Goal: Task Accomplishment & Management: Complete application form

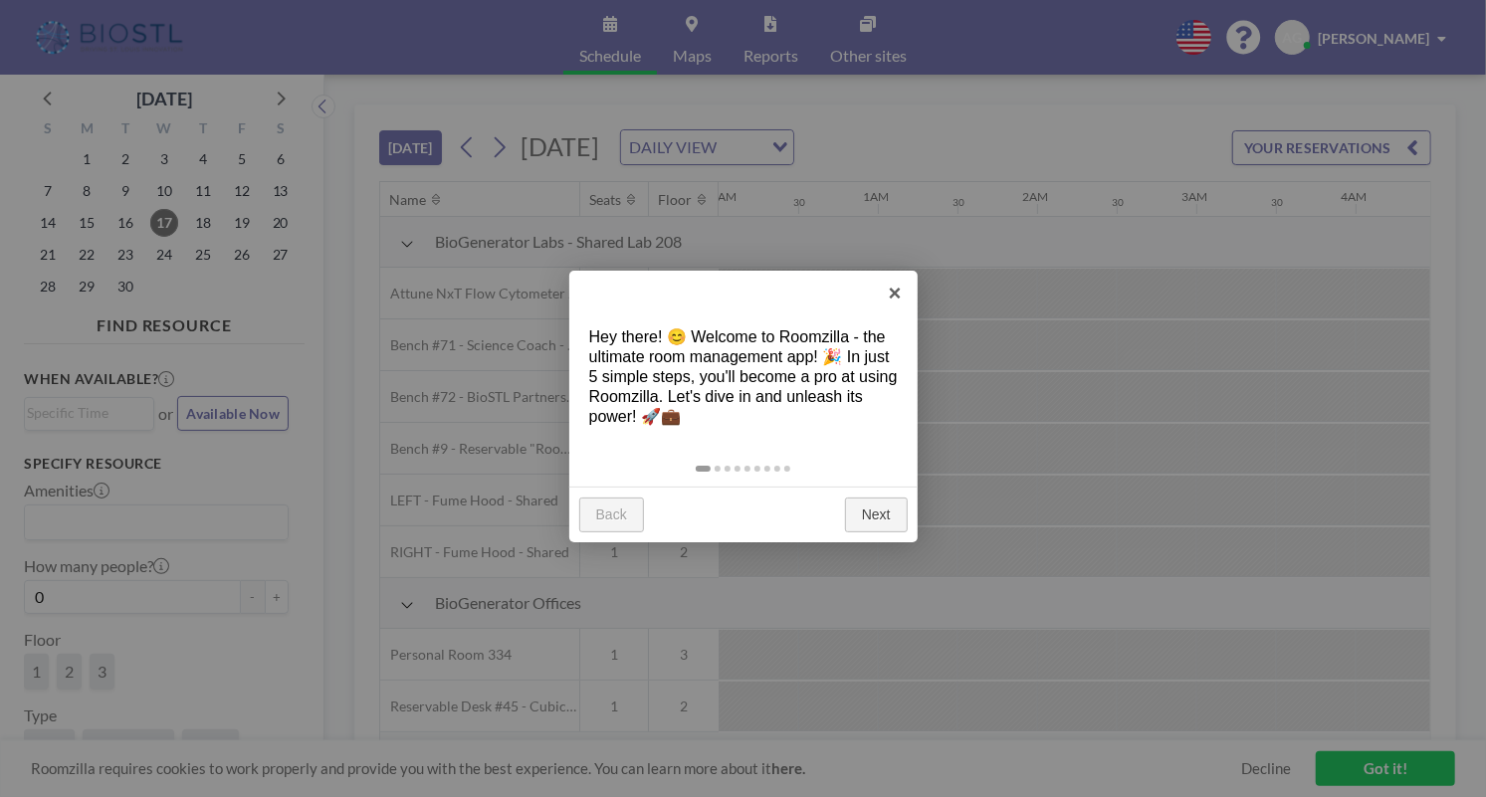
scroll to position [0, 1353]
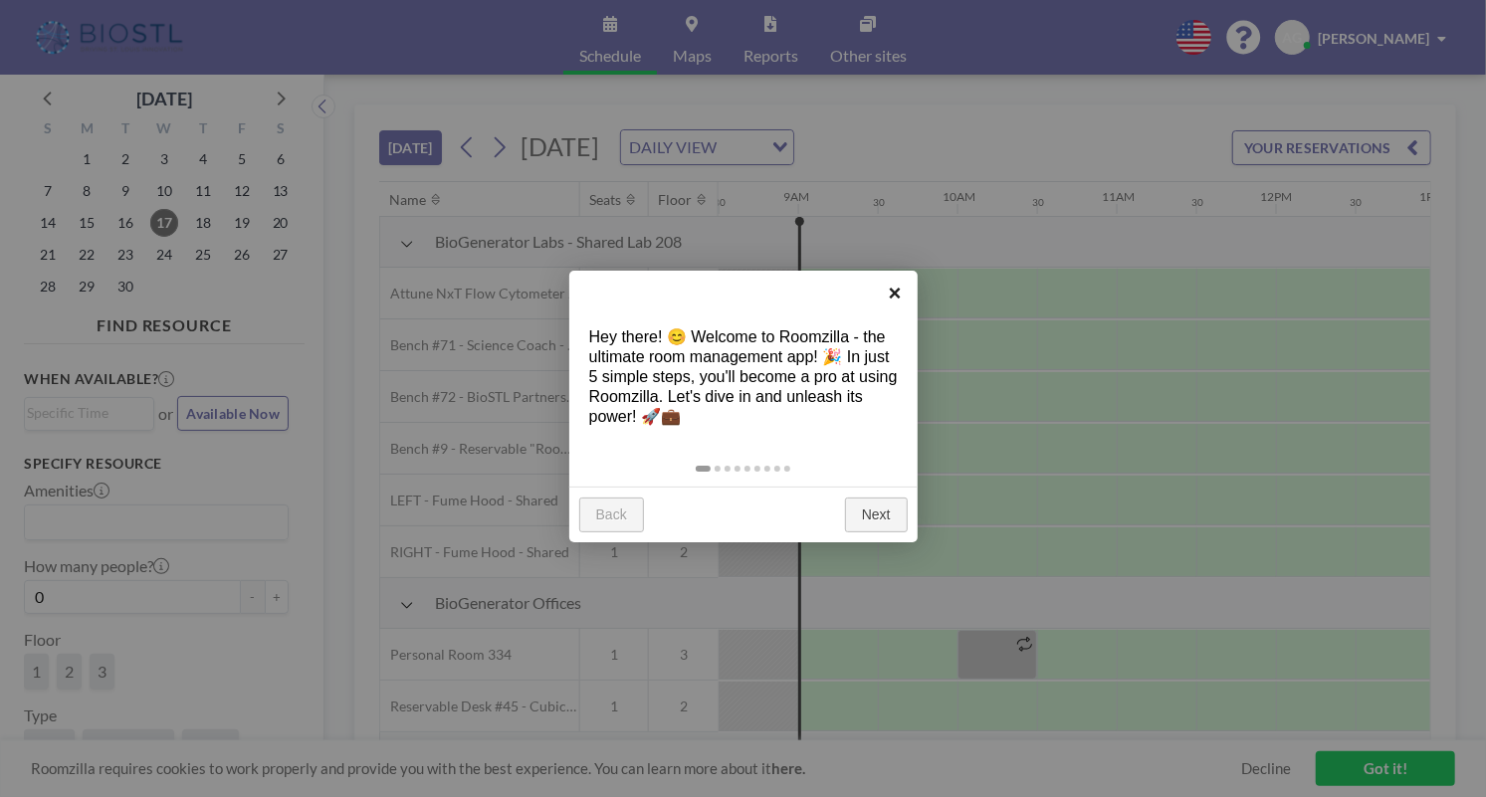
click at [886, 302] on link "×" at bounding box center [895, 293] width 45 height 45
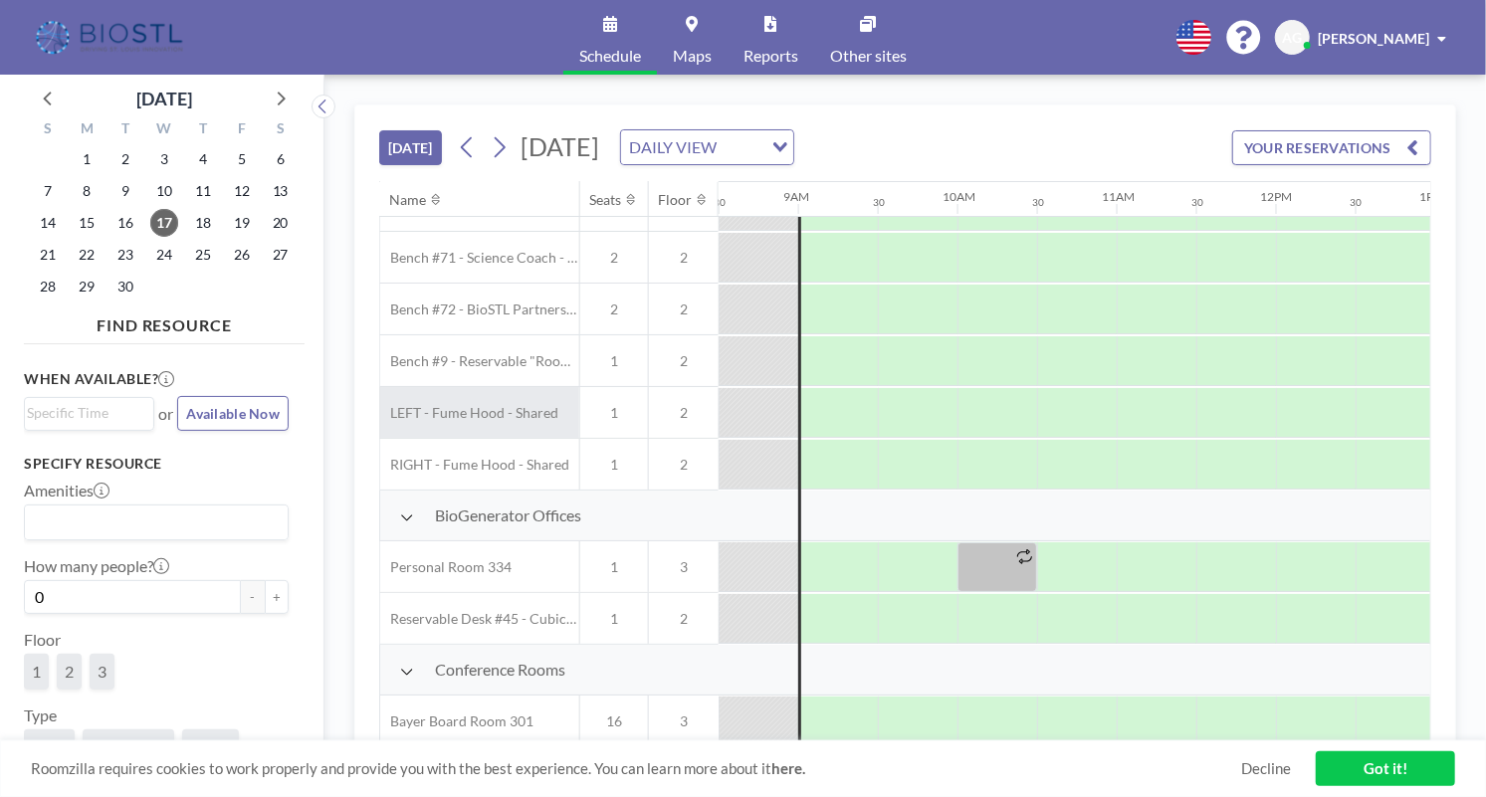
scroll to position [104, 1353]
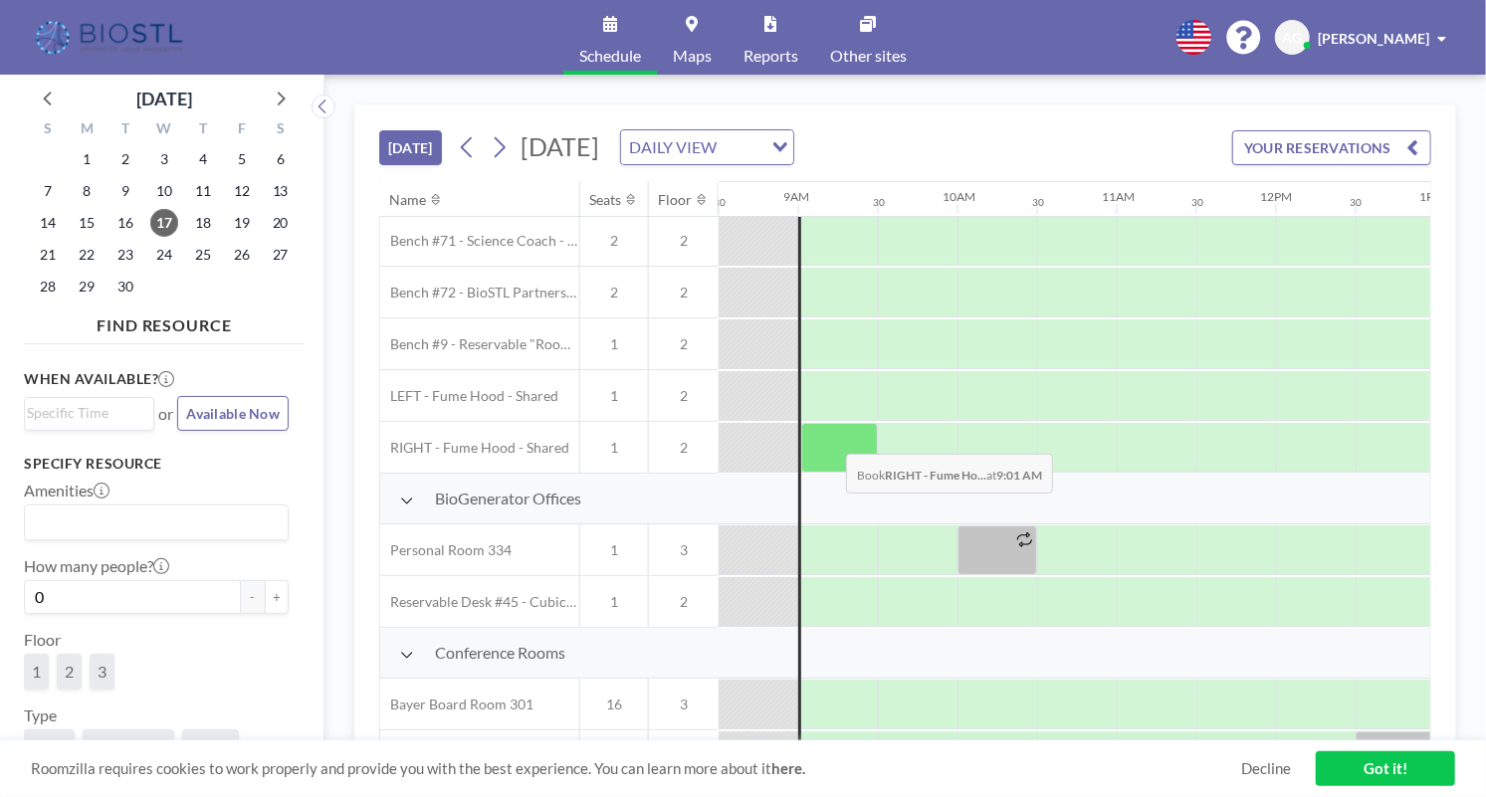
click at [831, 437] on div at bounding box center [839, 448] width 77 height 50
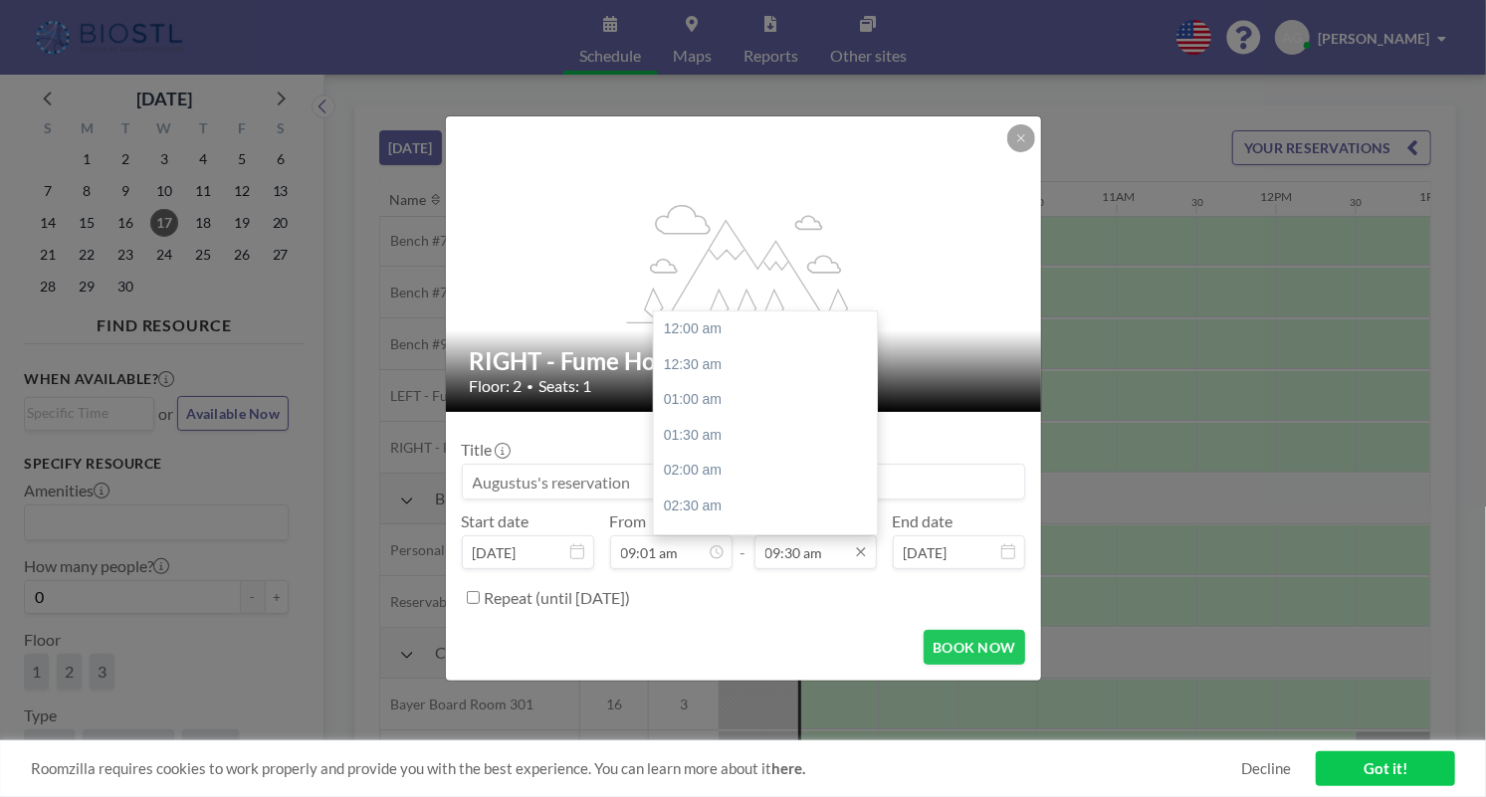
scroll to position [673, 0]
click at [805, 554] on input "09:30 am" at bounding box center [815, 552] width 122 height 34
click at [723, 425] on div "05:00 pm" at bounding box center [765, 433] width 223 height 36
type input "05:00 pm"
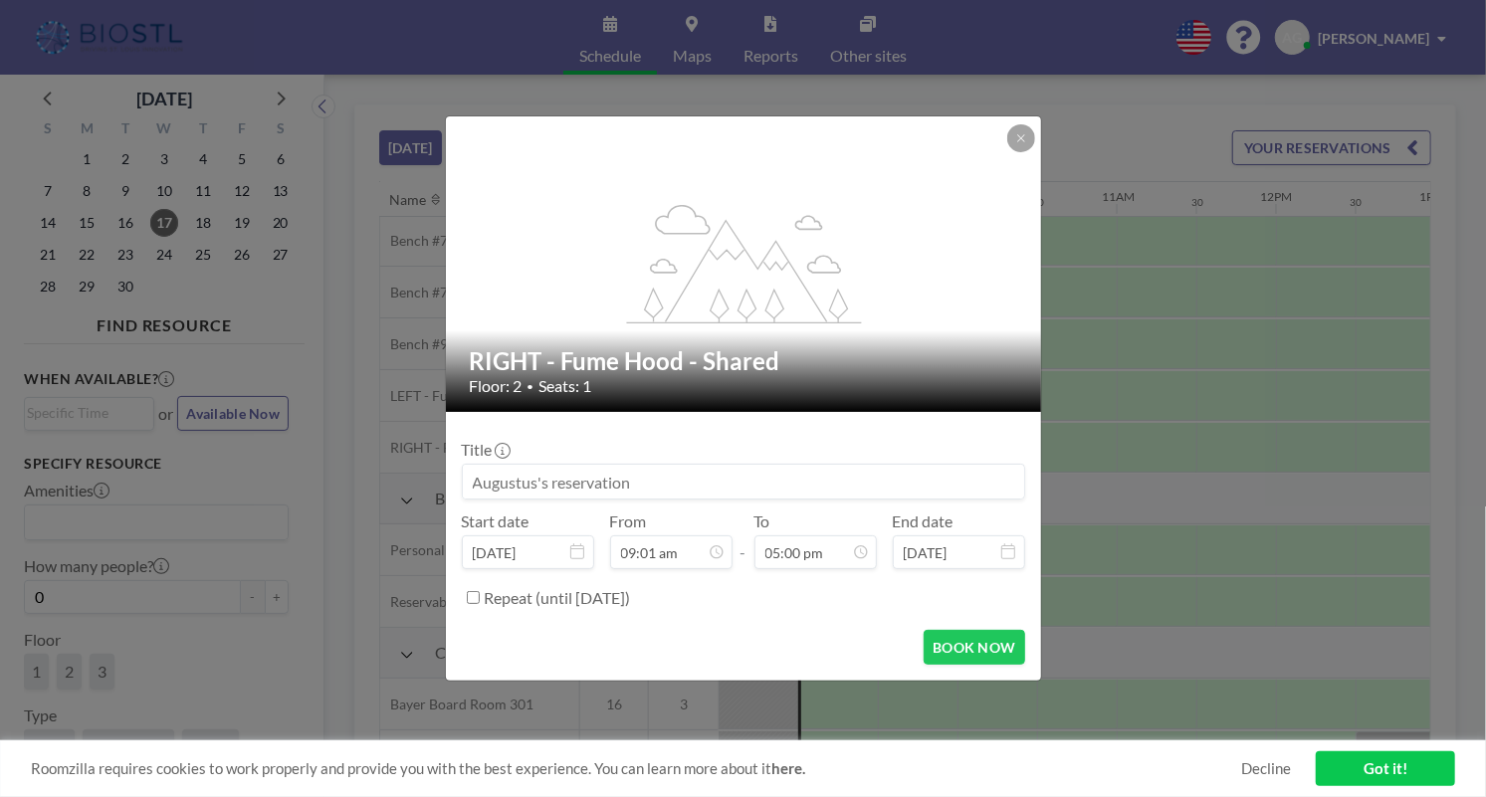
drag, startPoint x: 656, startPoint y: 493, endPoint x: 121, endPoint y: 483, distance: 534.5
click at [463, 483] on input at bounding box center [743, 482] width 561 height 34
drag, startPoint x: 650, startPoint y: 469, endPoint x: 351, endPoint y: 474, distance: 298.6
click at [463, 474] on input at bounding box center [743, 482] width 561 height 34
click at [460, 483] on form "Title Start date [DATE] From 09:01 am - To 05:00 pm End date [DATE] Repeat (unt…" at bounding box center [743, 546] width 595 height 269
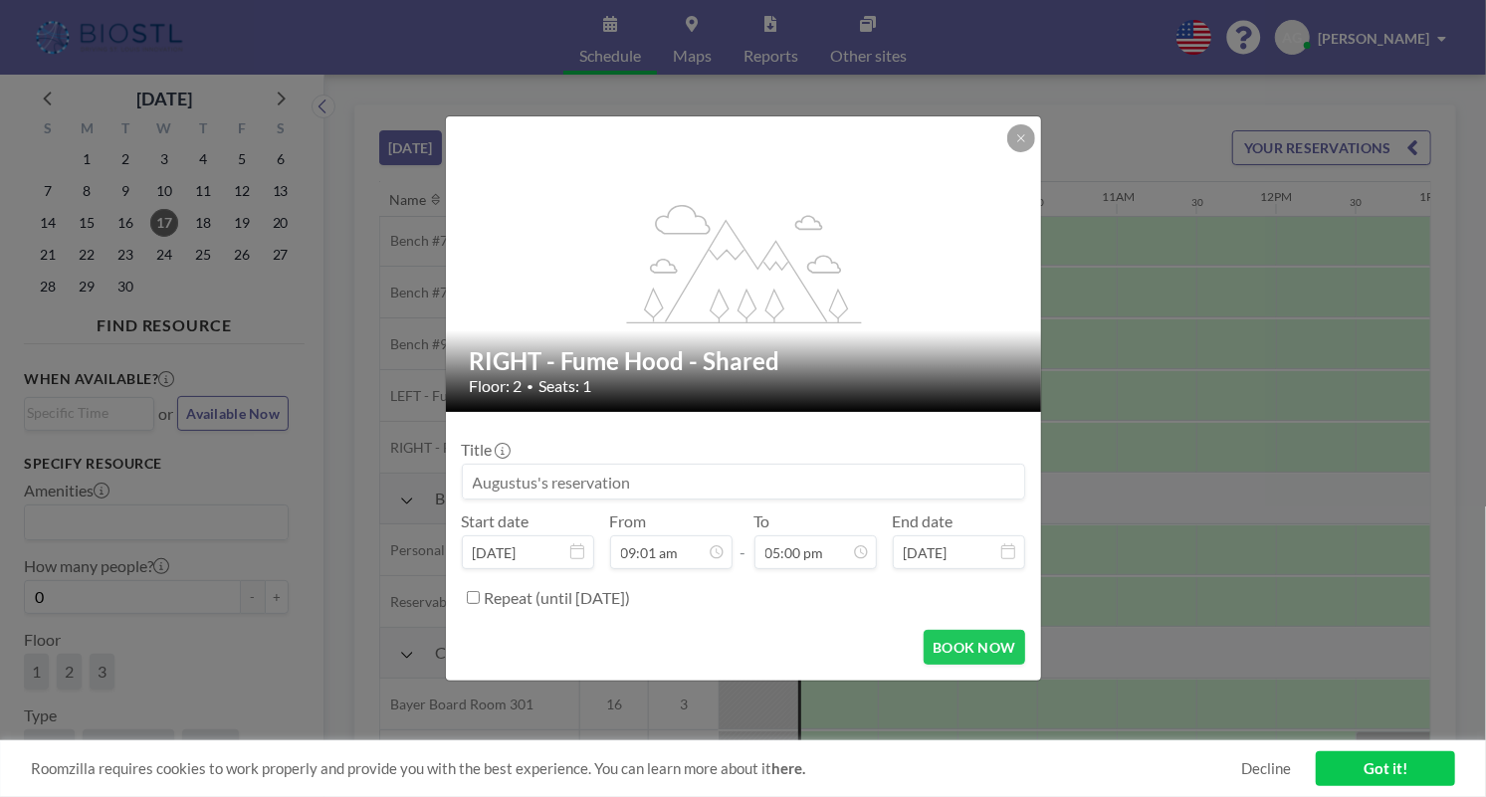
click at [497, 477] on input at bounding box center [743, 482] width 561 height 34
click at [631, 605] on label "Repeat (until [DATE])" at bounding box center [558, 598] width 146 height 20
click at [480, 604] on input "Repeat (until [DATE])" at bounding box center [473, 597] width 13 height 13
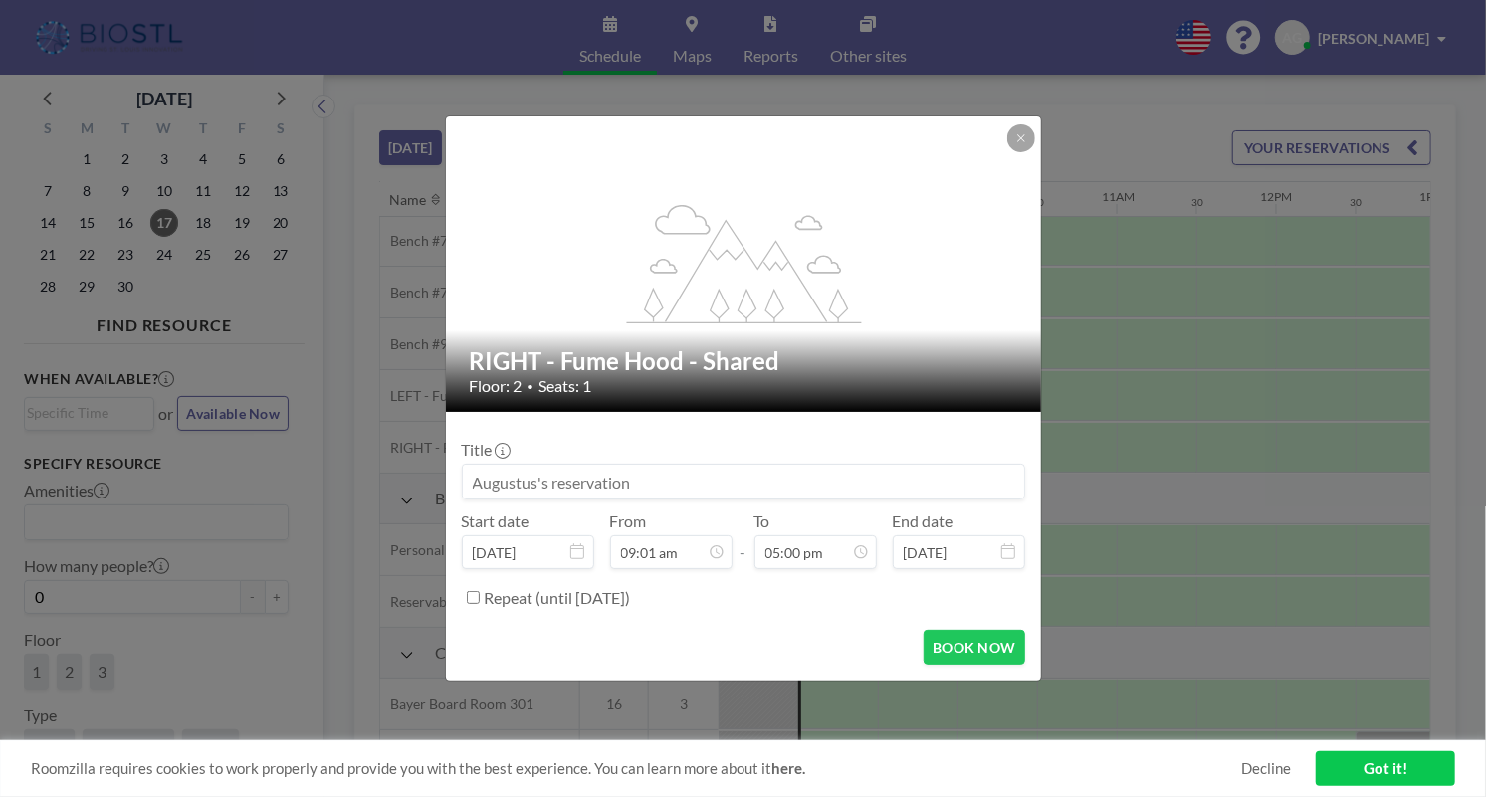
checkbox input "true"
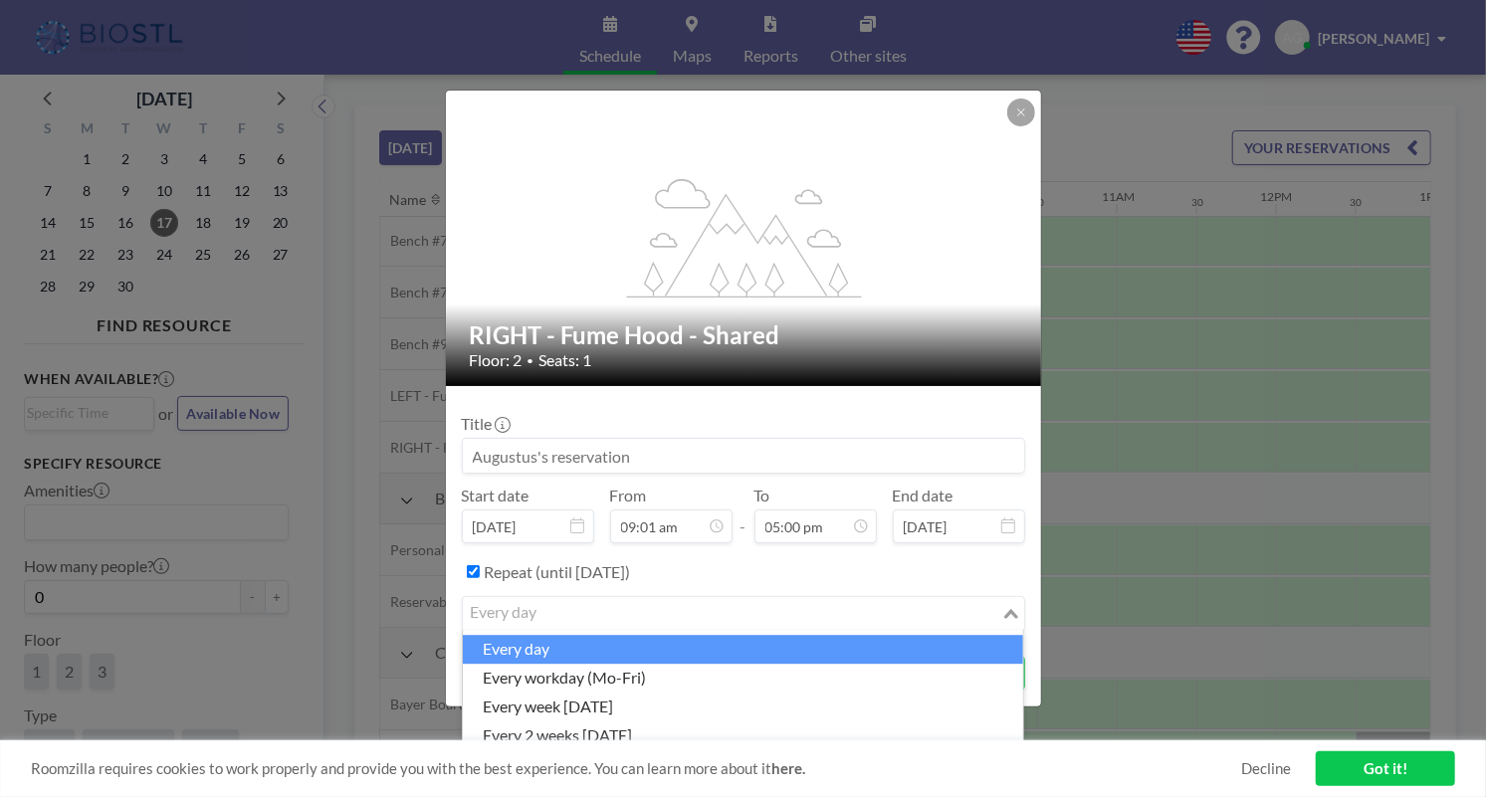
click at [639, 614] on input "Search for option" at bounding box center [732, 614] width 534 height 26
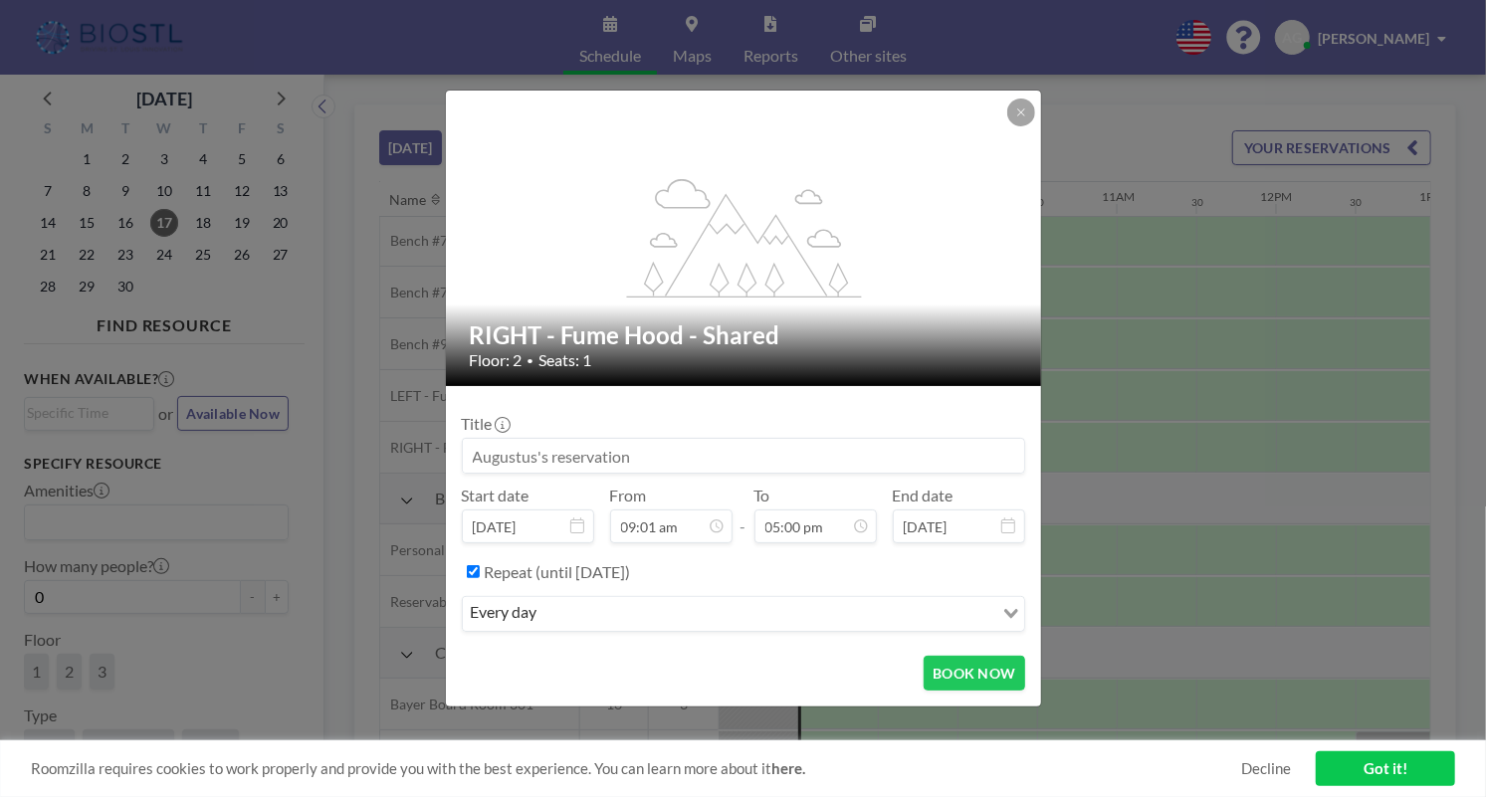
click at [775, 585] on div "Repeat (until [DATE])" at bounding box center [755, 571] width 540 height 33
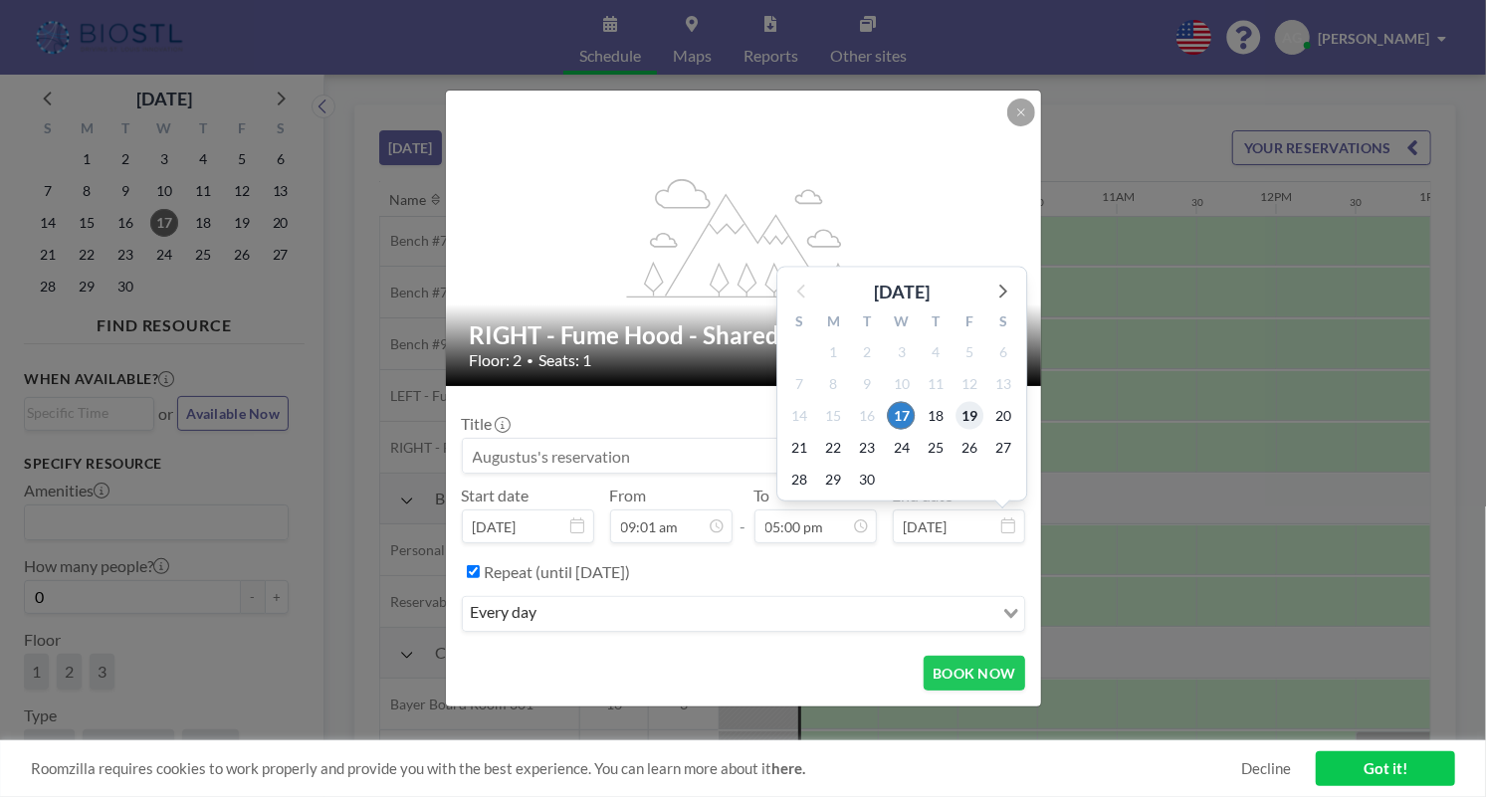
click at [964, 415] on span "19" at bounding box center [969, 415] width 28 height 28
type input "[DATE]"
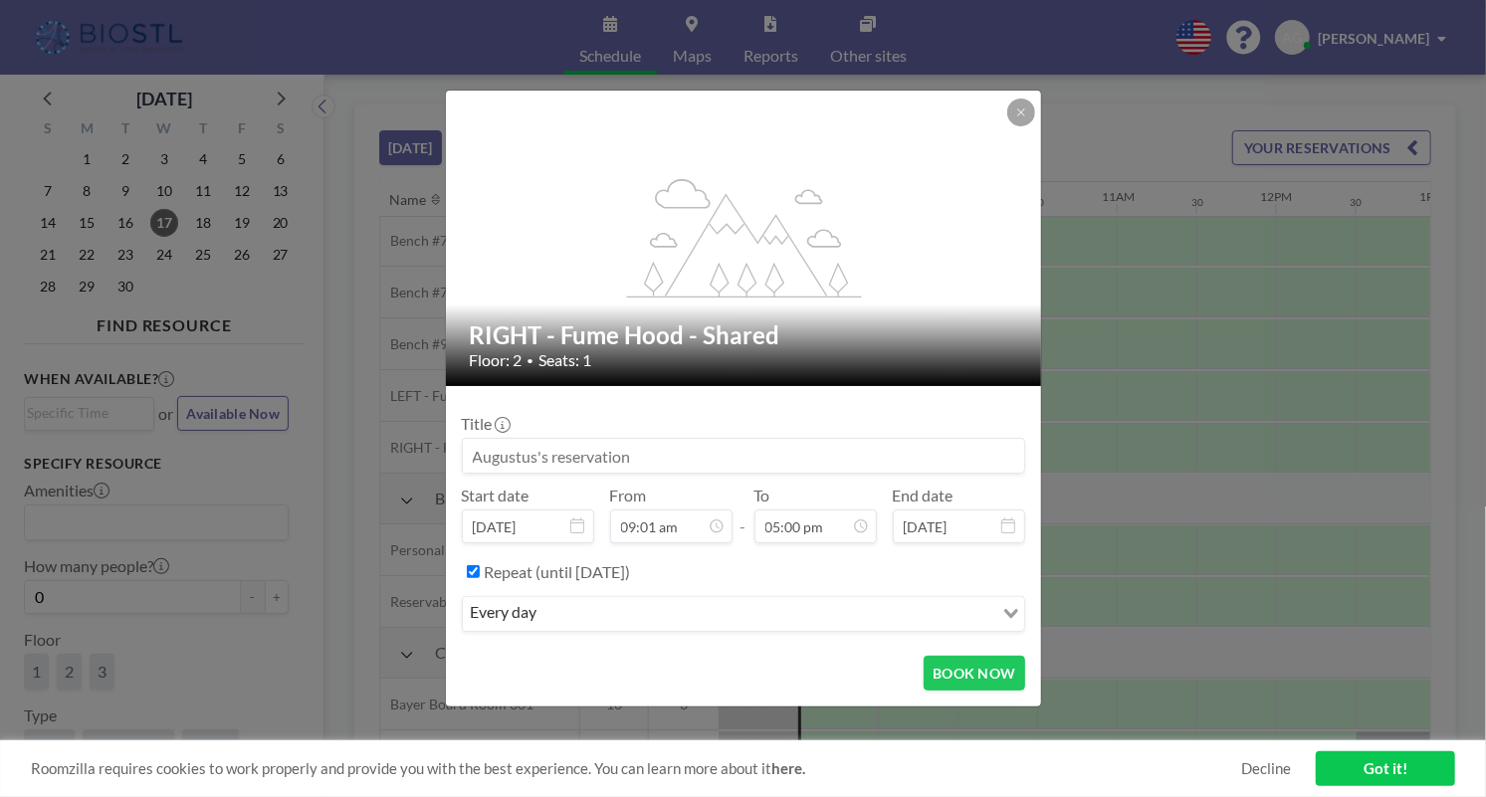
scroll to position [1204, 0]
click at [936, 670] on button "BOOK NOW" at bounding box center [973, 673] width 101 height 35
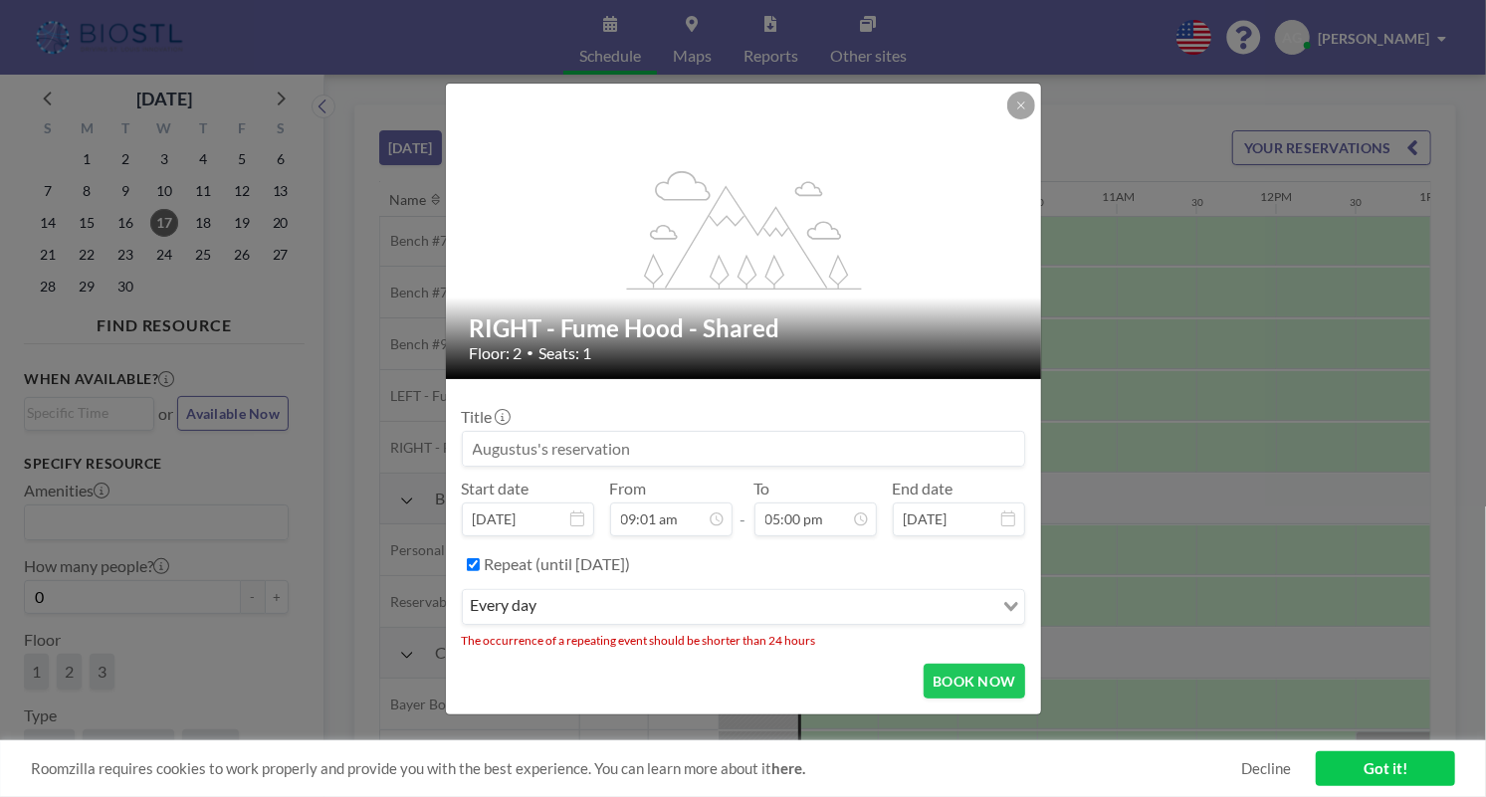
click at [631, 565] on label "Repeat (until [DATE])" at bounding box center [558, 564] width 146 height 20
click at [480, 565] on input "Repeat (until [DATE])" at bounding box center [473, 564] width 13 height 13
checkbox input "false"
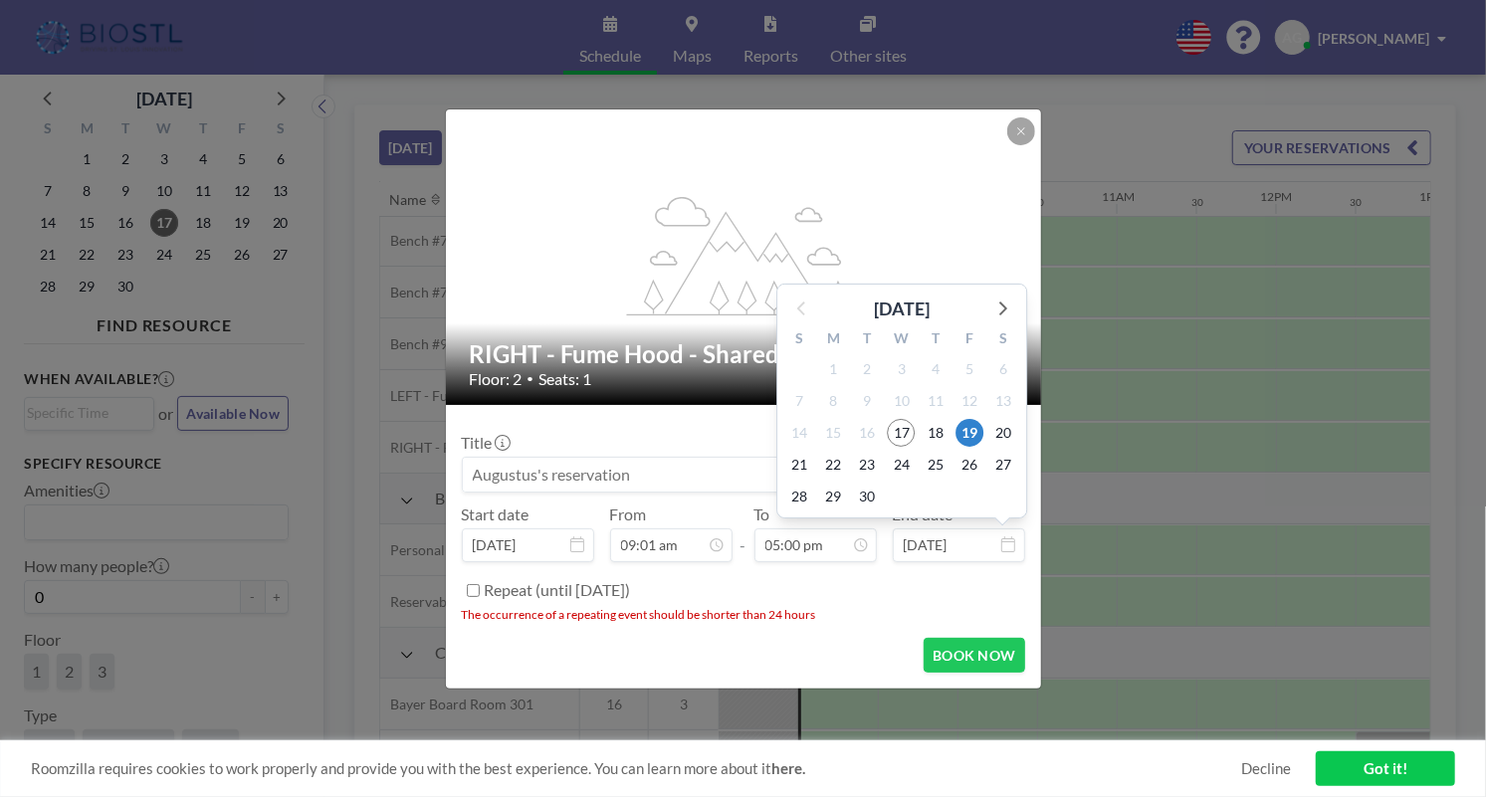
click at [1000, 544] on input "[DATE]" at bounding box center [959, 545] width 132 height 34
click at [841, 597] on div "Repeat (until [DATE])" at bounding box center [755, 590] width 540 height 33
click at [942, 594] on div "Repeat (until [DATE])" at bounding box center [755, 590] width 540 height 33
click at [958, 656] on button "BOOK NOW" at bounding box center [973, 655] width 101 height 35
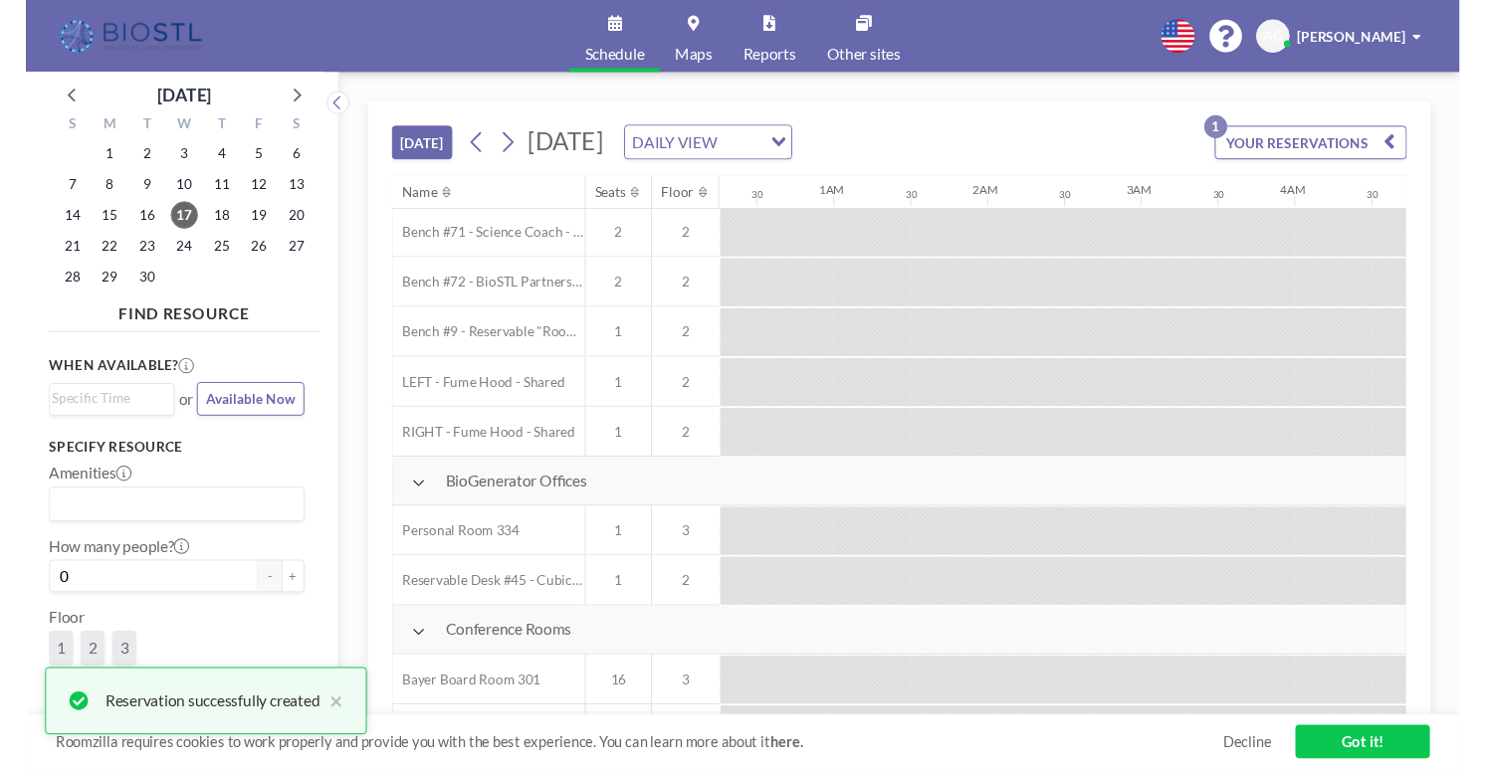
scroll to position [104, 0]
